Goal: Transaction & Acquisition: Purchase product/service

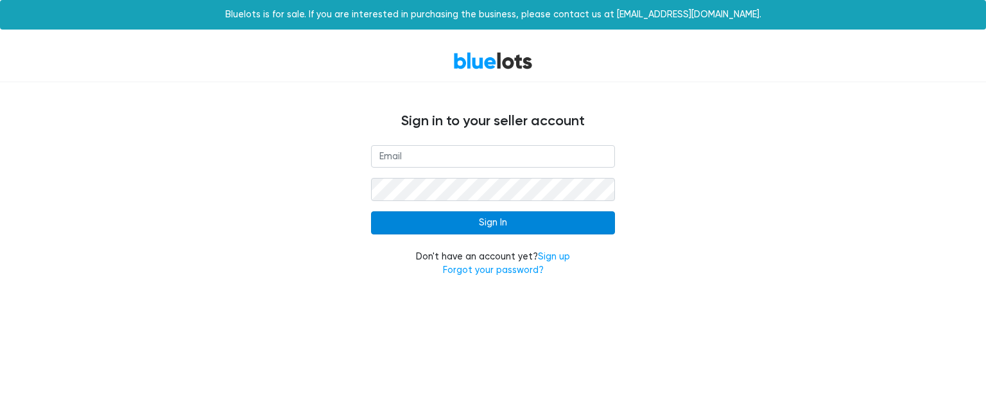
type input "[EMAIL_ADDRESS][DOMAIN_NAME]"
click at [479, 227] on input "Sign In" at bounding box center [493, 222] width 244 height 23
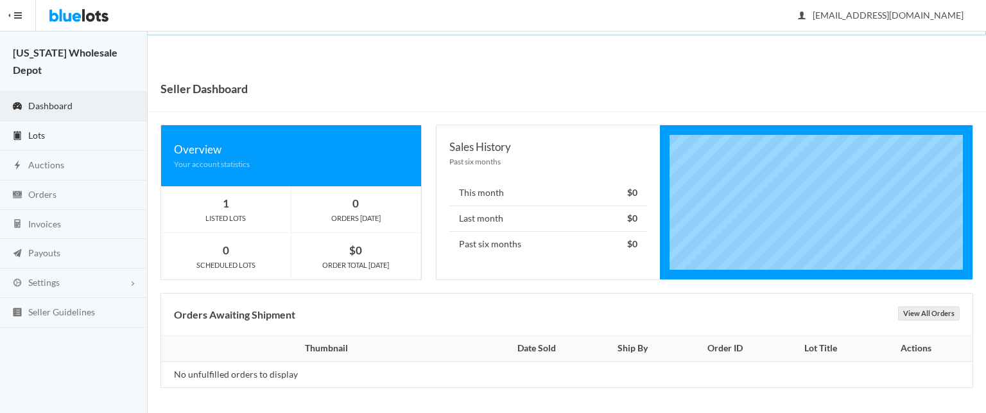
click at [44, 123] on link "Lots" at bounding box center [74, 136] width 148 height 30
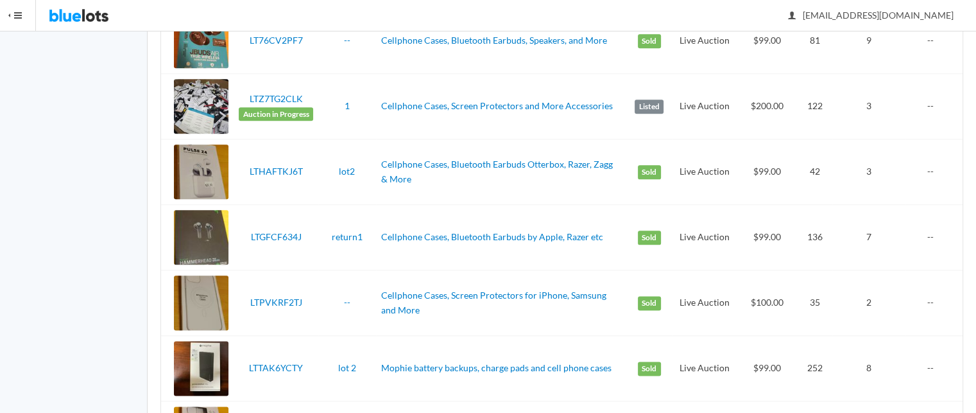
scroll to position [1469, 0]
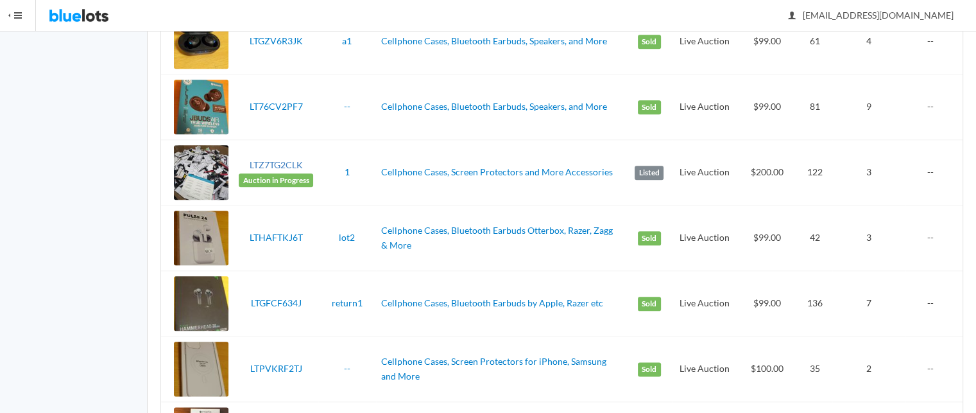
click at [274, 164] on link "LTZ7TG2CLK" at bounding box center [275, 164] width 53 height 11
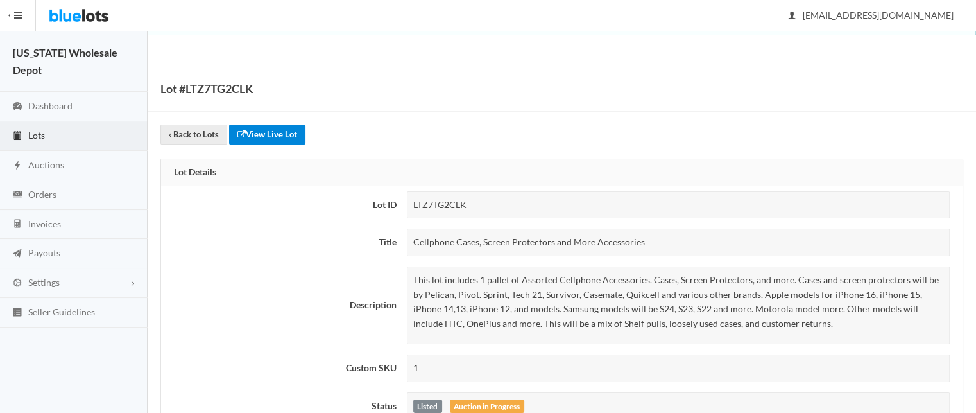
click at [264, 128] on link "View Live Lot" at bounding box center [267, 134] width 76 height 20
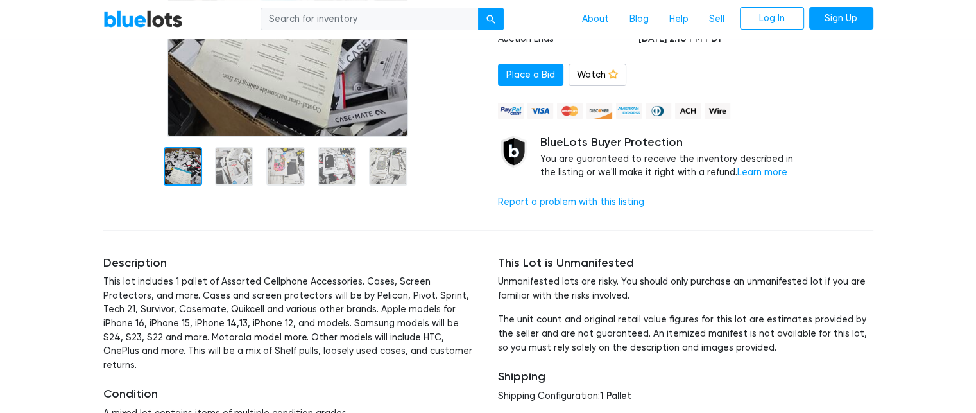
scroll to position [239, 0]
